Goal: Task Accomplishment & Management: Manage account settings

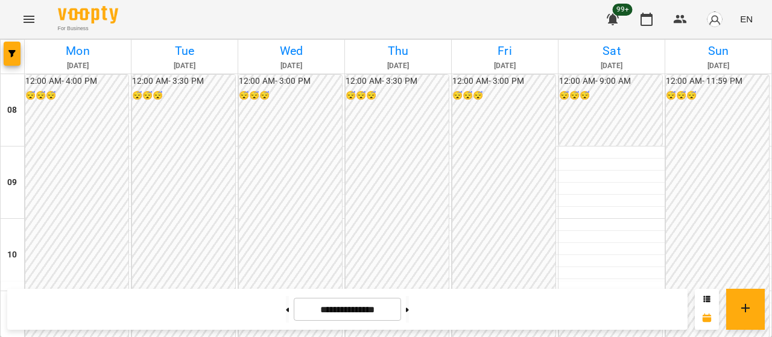
scroll to position [605, 0]
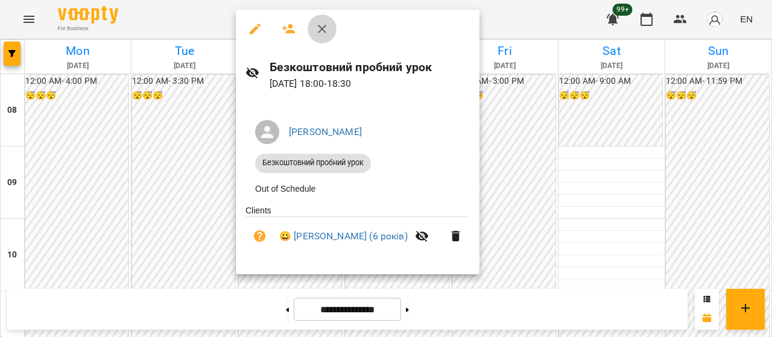
click at [324, 22] on icon "button" at bounding box center [322, 29] width 14 height 14
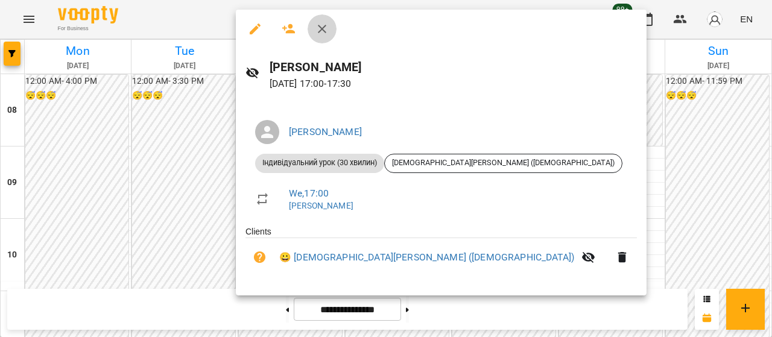
click at [330, 33] on button "button" at bounding box center [321, 28] width 29 height 29
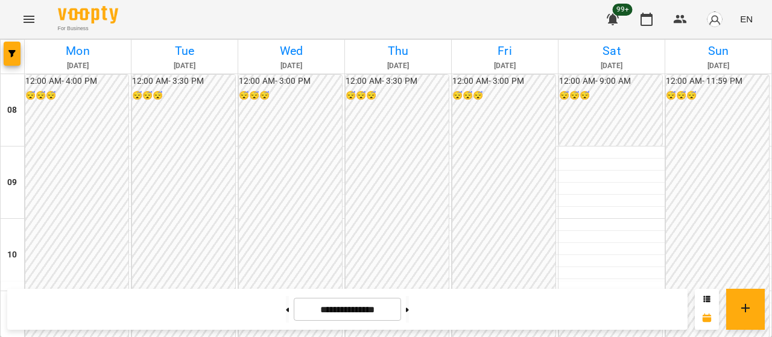
scroll to position [515, 0]
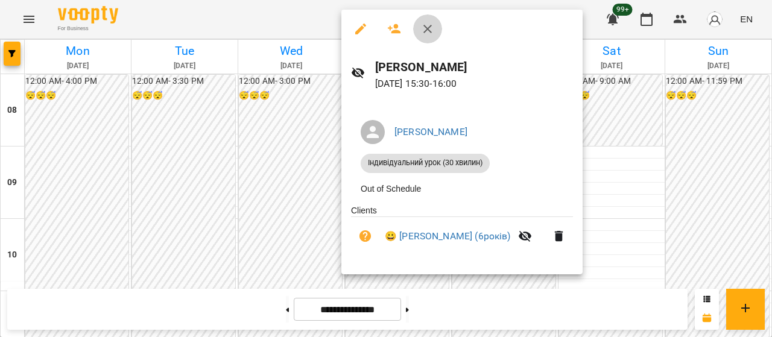
click at [426, 27] on icon "button" at bounding box center [427, 29] width 8 height 8
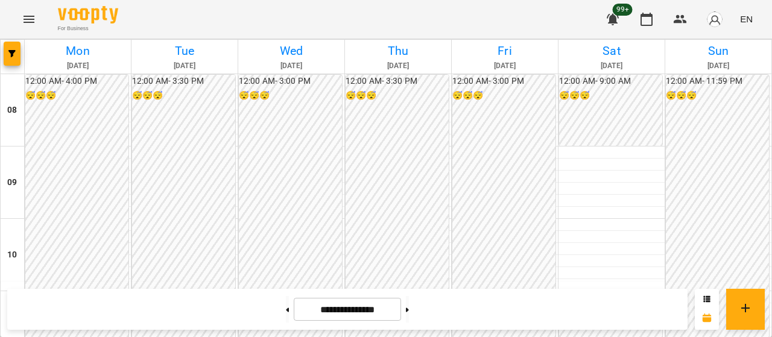
scroll to position [525, 0]
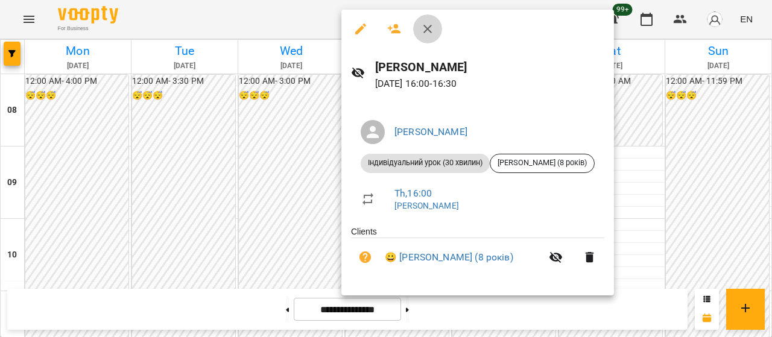
click at [426, 35] on icon "button" at bounding box center [427, 29] width 14 height 14
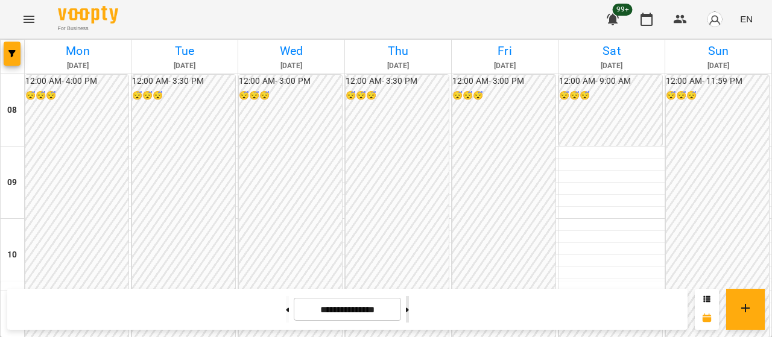
click at [409, 308] on button at bounding box center [407, 309] width 3 height 27
click at [286, 304] on button at bounding box center [287, 309] width 3 height 27
type input "**********"
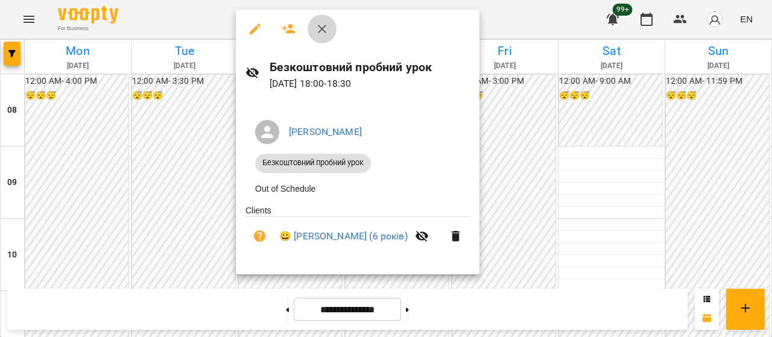
click at [321, 31] on icon "button" at bounding box center [322, 29] width 8 height 8
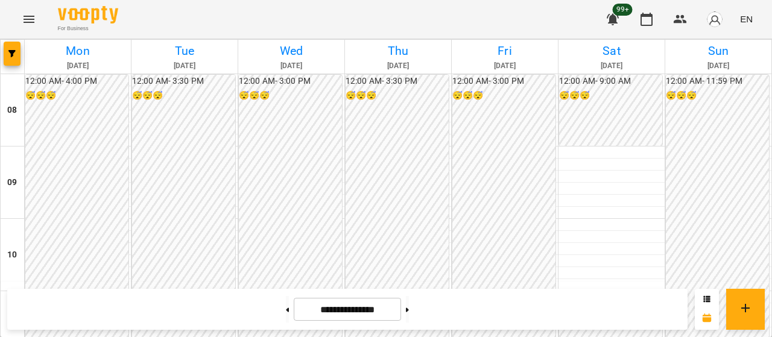
scroll to position [587, 0]
click at [654, 19] on button "button" at bounding box center [646, 19] width 29 height 29
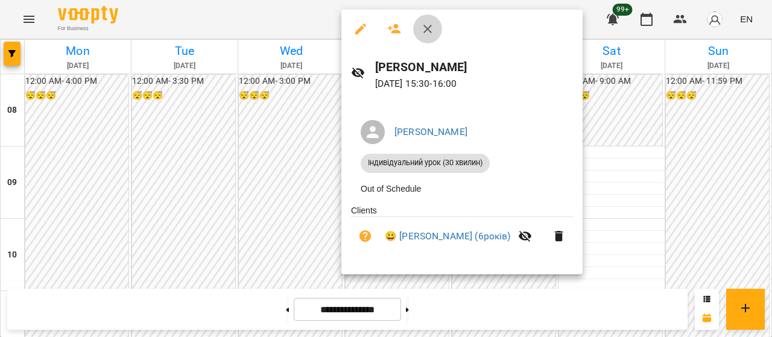
click at [420, 36] on button "button" at bounding box center [427, 28] width 29 height 29
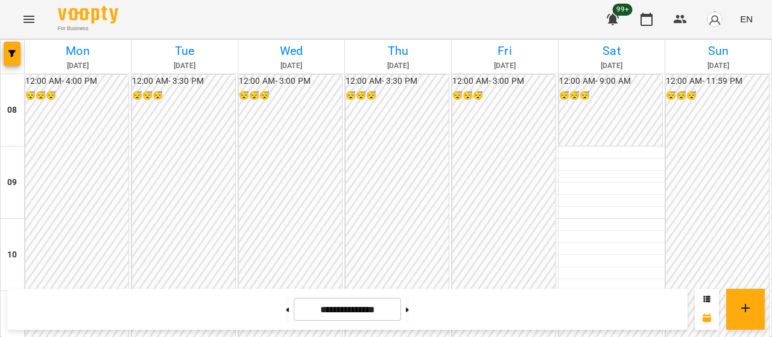
scroll to position [456, 0]
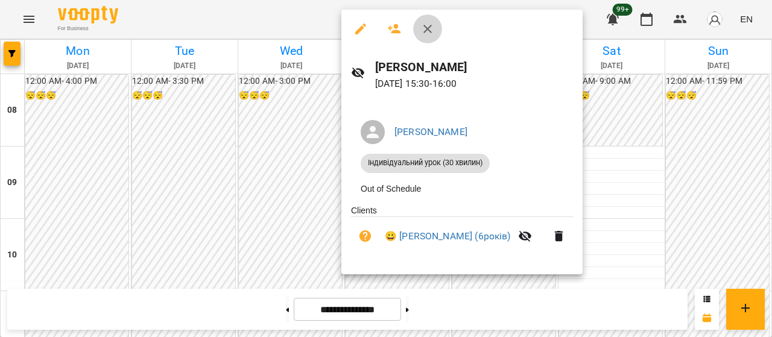
click at [428, 34] on icon "button" at bounding box center [427, 29] width 14 height 14
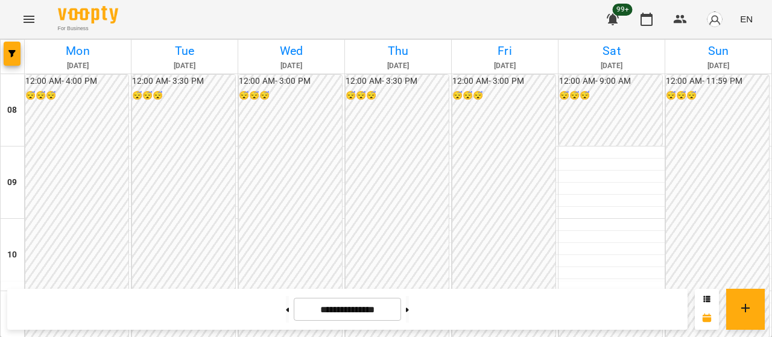
scroll to position [605, 0]
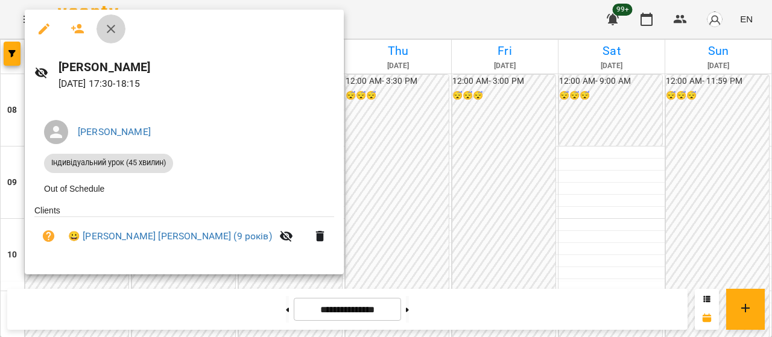
click at [109, 33] on icon "button" at bounding box center [111, 29] width 14 height 14
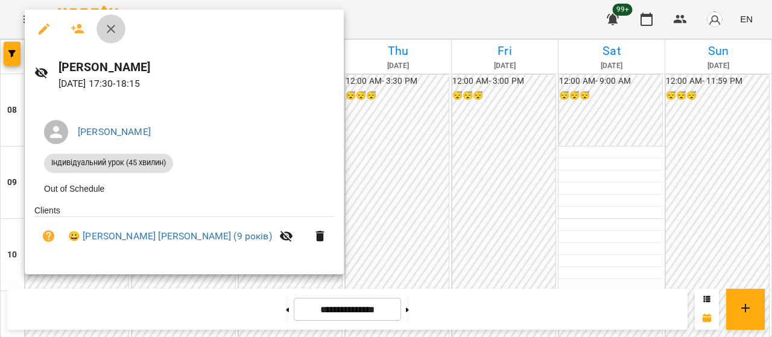
click at [112, 30] on icon "button" at bounding box center [111, 29] width 8 height 8
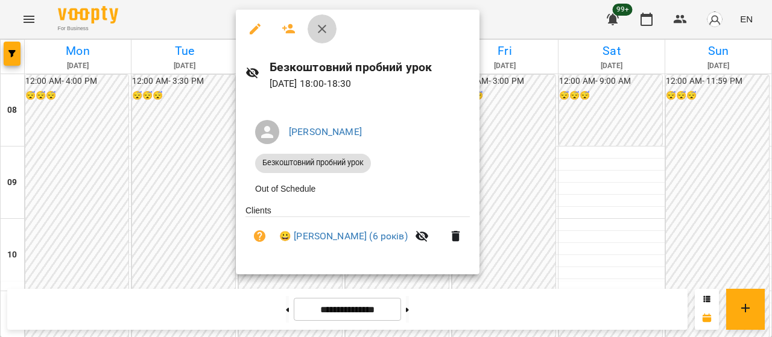
click at [318, 21] on button "button" at bounding box center [321, 28] width 29 height 29
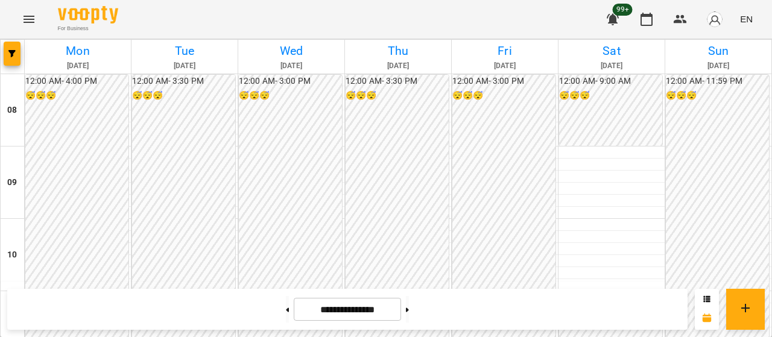
scroll to position [494, 0]
click at [636, 19] on button "button" at bounding box center [646, 19] width 29 height 29
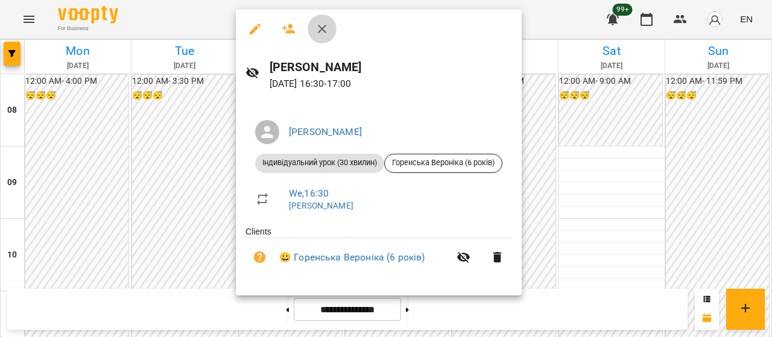
click at [322, 34] on icon "button" at bounding box center [322, 29] width 14 height 14
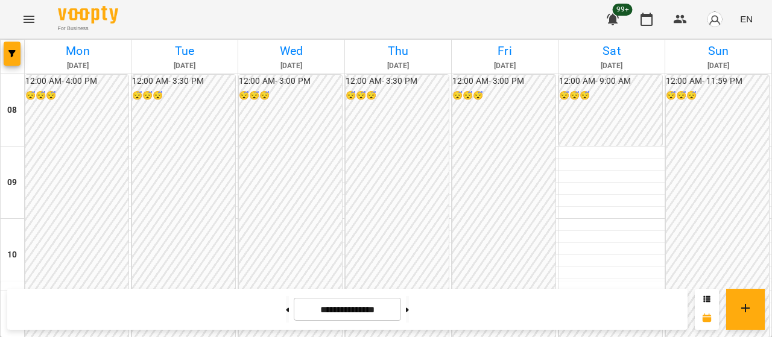
scroll to position [517, 0]
